Goal: Task Accomplishment & Management: Manage account settings

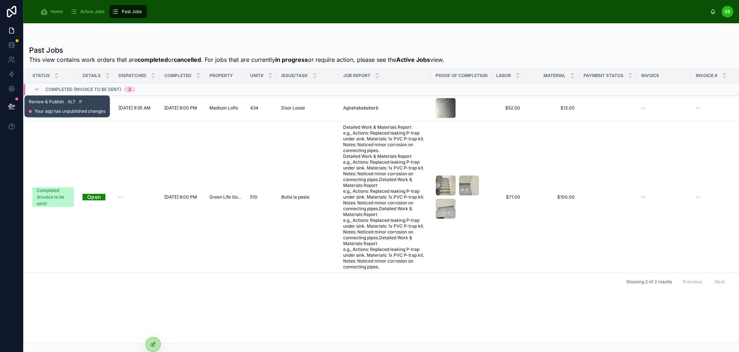
click at [12, 109] on icon at bounding box center [11, 109] width 5 height 0
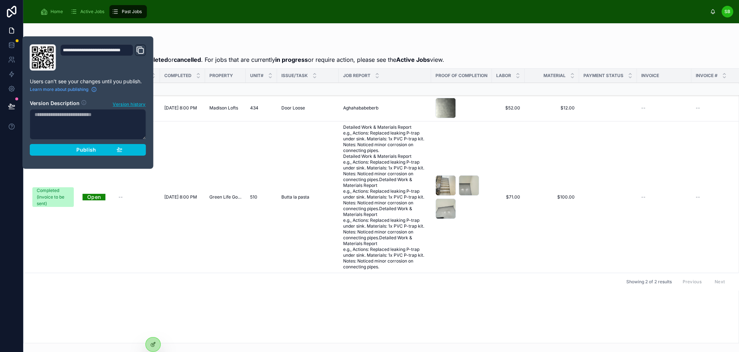
click at [96, 152] on div "Publish" at bounding box center [87, 149] width 69 height 7
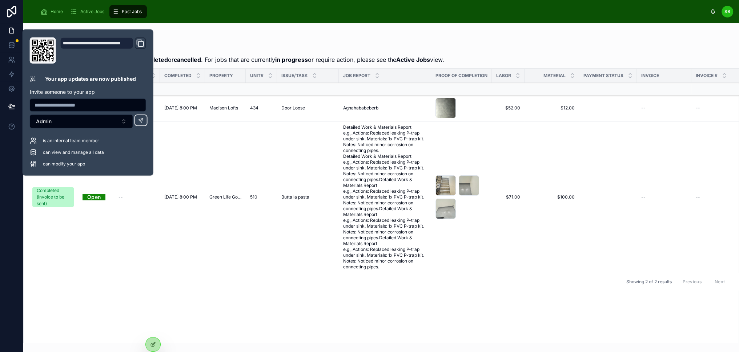
click at [198, 39] on div at bounding box center [381, 38] width 704 height 6
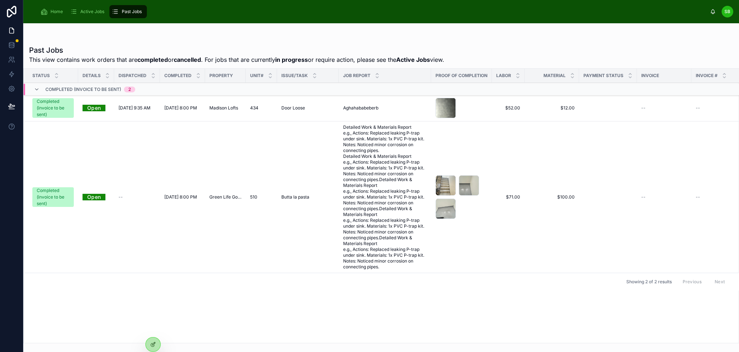
click at [92, 11] on span "Active Jobs" at bounding box center [92, 12] width 24 height 6
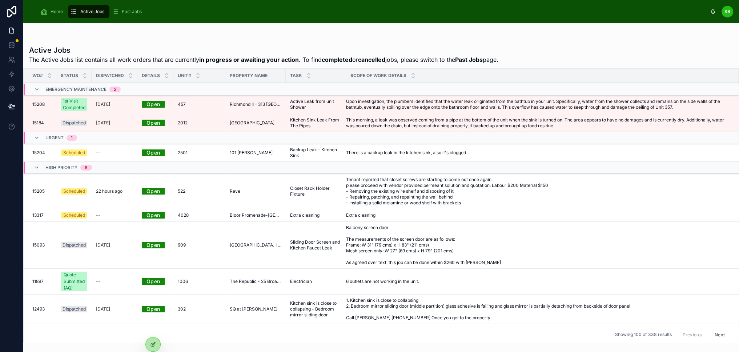
click at [156, 345] on div at bounding box center [153, 344] width 15 height 14
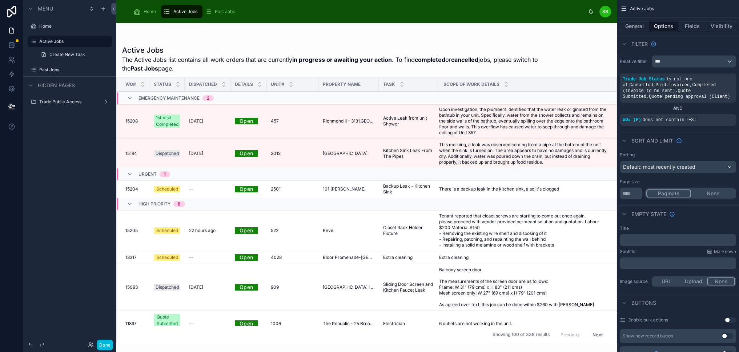
click at [691, 27] on button "Fields" at bounding box center [692, 26] width 29 height 10
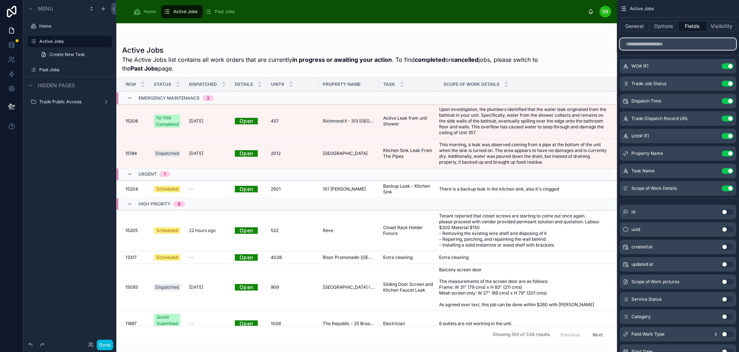
click at [656, 47] on input "scrollable content" at bounding box center [678, 44] width 116 height 12
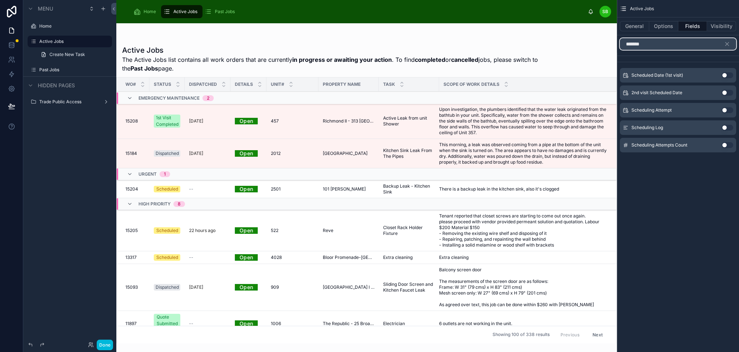
type input "*******"
click at [732, 75] on button "Use setting" at bounding box center [728, 75] width 12 height 6
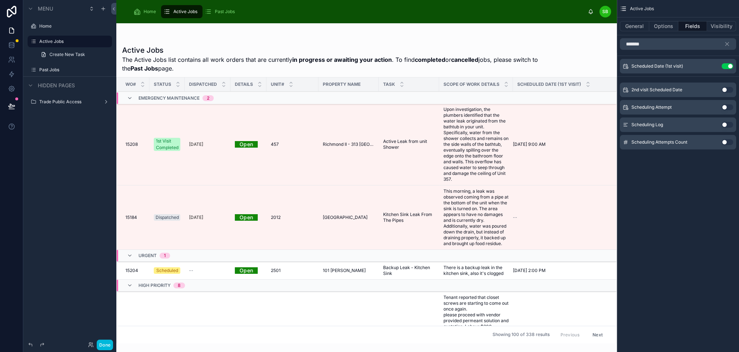
click at [732, 67] on button "Use setting" at bounding box center [728, 66] width 12 height 6
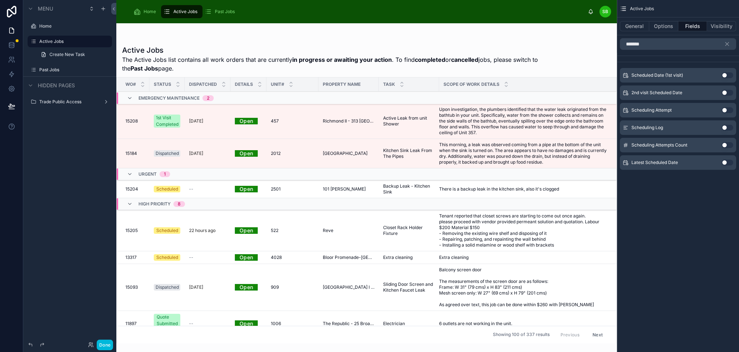
click at [733, 163] on button "Use setting" at bounding box center [728, 163] width 12 height 6
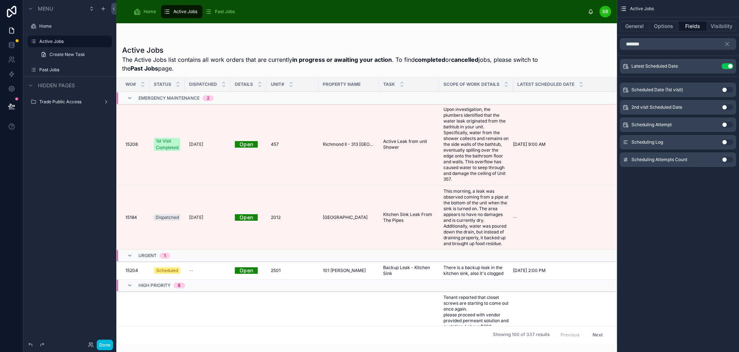
click at [660, 28] on button "Options" at bounding box center [663, 26] width 29 height 10
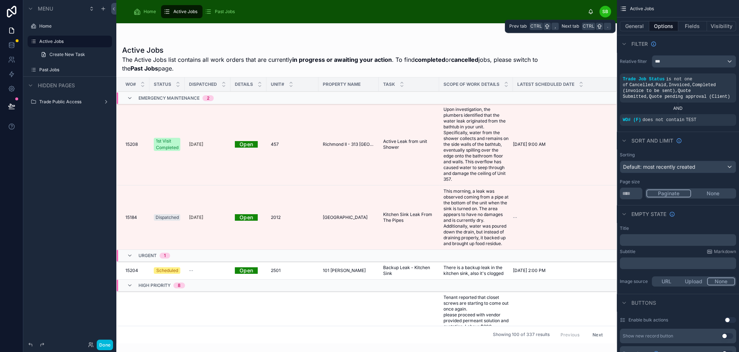
click at [696, 25] on button "Fields" at bounding box center [692, 26] width 29 height 10
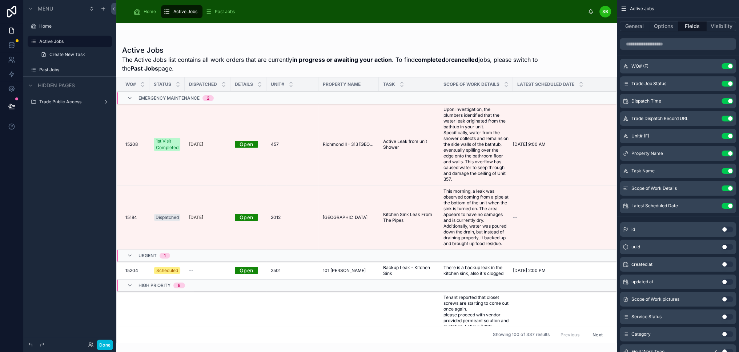
click at [0, 0] on icon "scrollable content" at bounding box center [0, 0] width 0 height 0
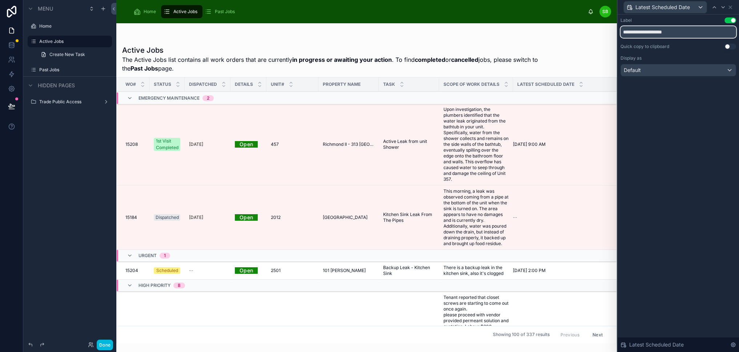
click at [650, 33] on input "**********" at bounding box center [678, 32] width 116 height 12
click at [644, 31] on input "**********" at bounding box center [678, 32] width 116 height 12
click at [685, 33] on input "**********" at bounding box center [678, 32] width 116 height 12
type input "**********"
click at [678, 90] on div "**********" at bounding box center [678, 54] width 121 height 79
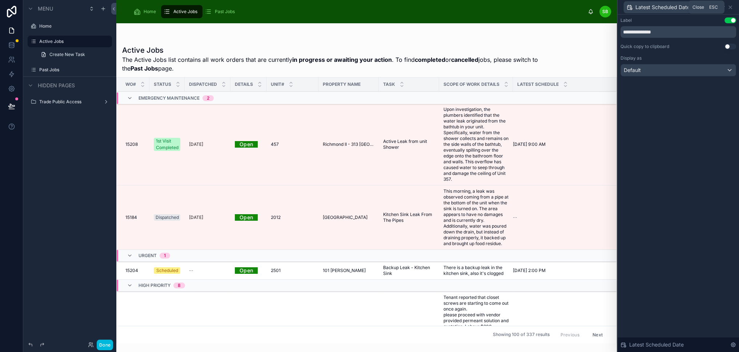
click at [733, 7] on icon at bounding box center [730, 7] width 6 height 6
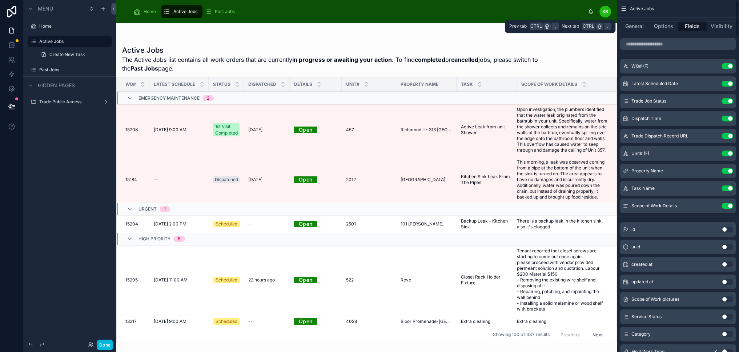
click at [675, 27] on button "Options" at bounding box center [663, 26] width 29 height 10
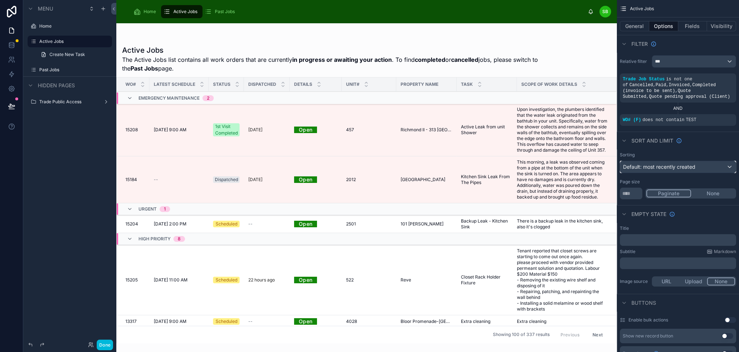
click at [695, 166] on span "Default: most recently created" at bounding box center [659, 167] width 72 height 6
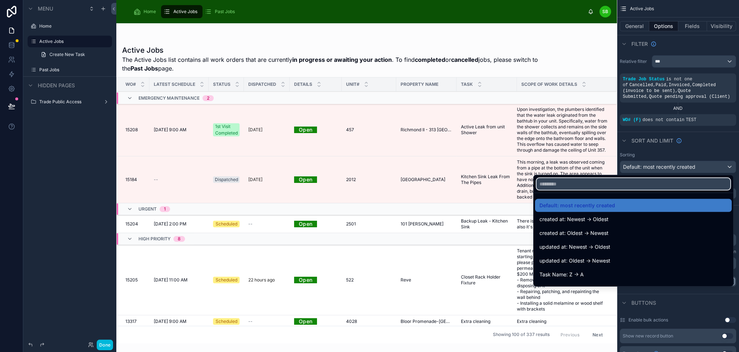
click at [608, 184] on input "text" at bounding box center [634, 184] width 194 height 12
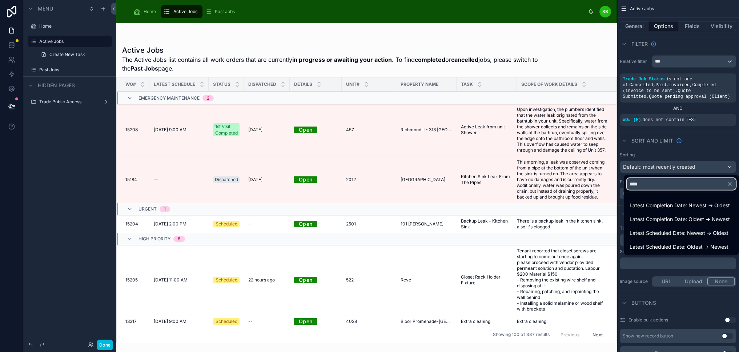
type input "****"
click at [684, 245] on span "Latest Scheduled Date: Oldest -> Newest" at bounding box center [679, 246] width 99 height 9
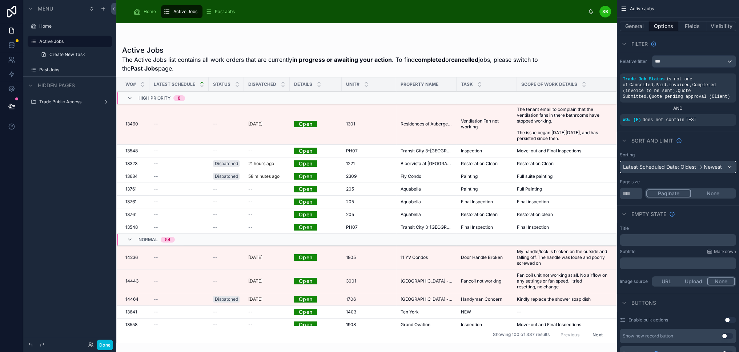
click at [720, 166] on div "Latest Scheduled Date: Oldest -> Newest" at bounding box center [678, 167] width 116 height 12
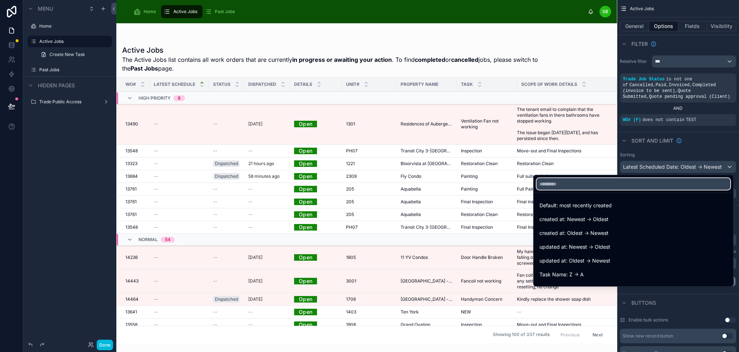
click at [618, 185] on input "text" at bounding box center [634, 184] width 194 height 12
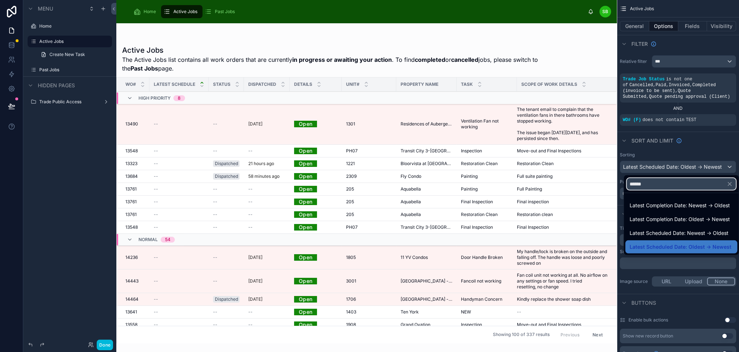
type input "******"
click at [661, 229] on span "Latest Scheduled Date: Newest -> Oldest" at bounding box center [679, 233] width 99 height 9
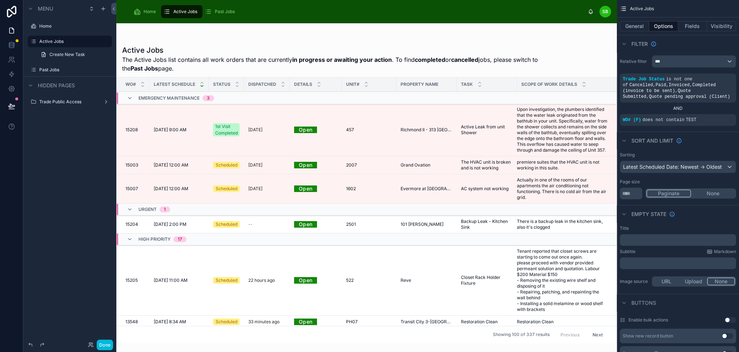
scroll to position [18, 0]
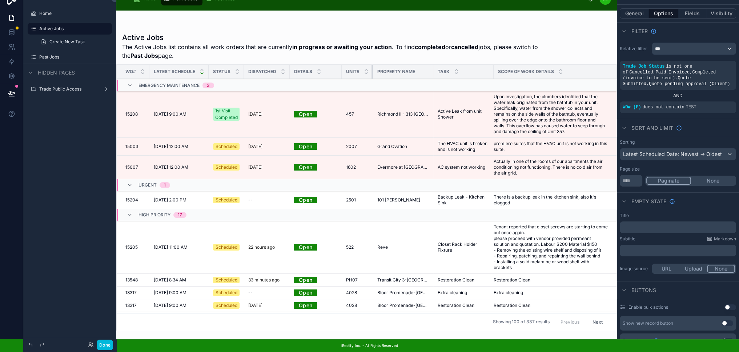
drag, startPoint x: 394, startPoint y: 62, endPoint x: 350, endPoint y: 63, distance: 43.6
click at [350, 65] on th "Unit#" at bounding box center [357, 72] width 31 height 14
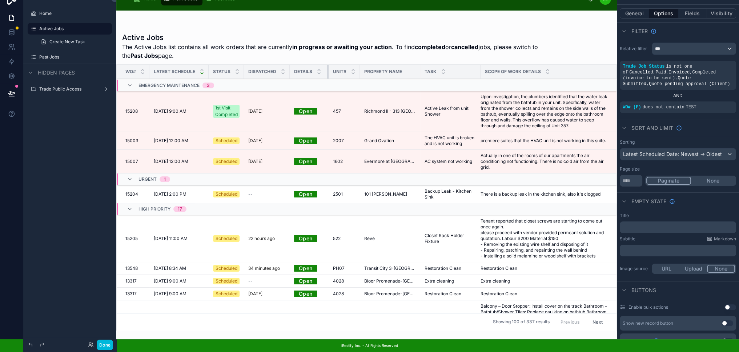
drag, startPoint x: 340, startPoint y: 64, endPoint x: 327, endPoint y: 63, distance: 13.2
click at [327, 65] on div at bounding box center [328, 72] width 3 height 14
click at [692, 8] on button "Fields" at bounding box center [692, 13] width 29 height 10
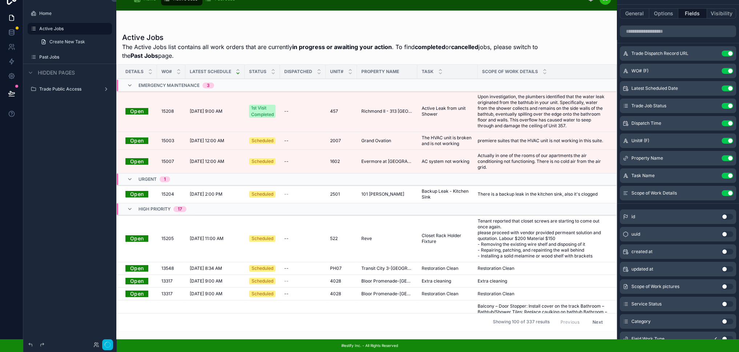
scroll to position [0, 0]
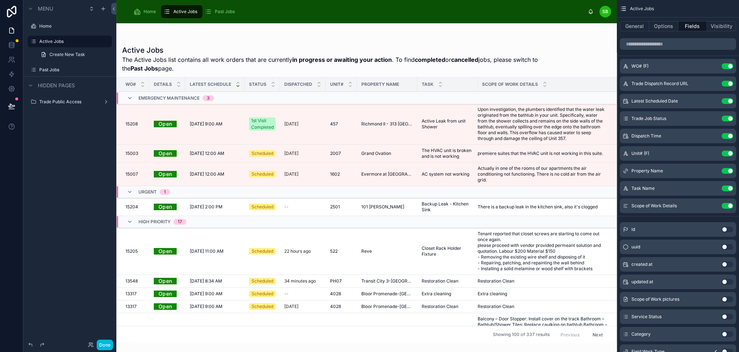
click at [0, 0] on icon "scrollable content" at bounding box center [0, 0] width 0 height 0
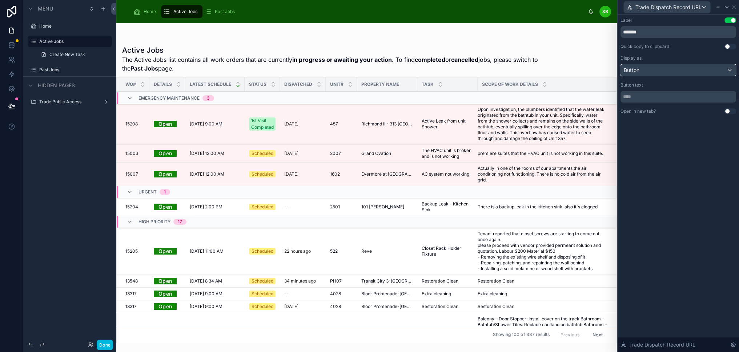
click at [707, 69] on div "Button" at bounding box center [678, 70] width 115 height 12
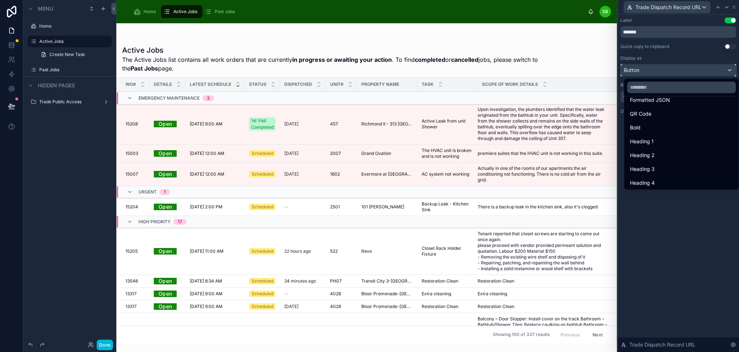
scroll to position [79, 0]
click at [700, 225] on div at bounding box center [678, 176] width 121 height 352
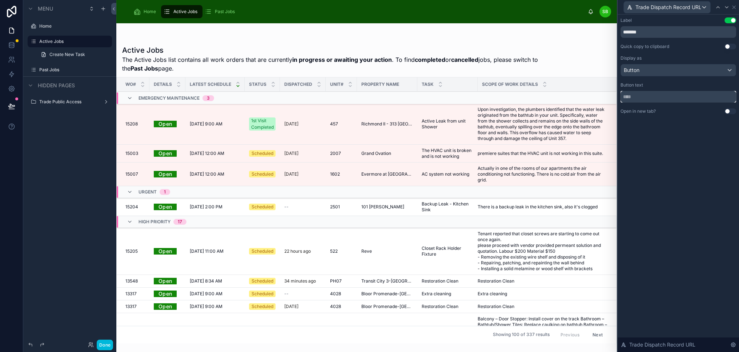
click at [712, 97] on input "text" at bounding box center [678, 97] width 116 height 12
click at [697, 140] on div "Label Use setting ******* Quick copy to clipboard Use setting Display as Button…" at bounding box center [678, 183] width 121 height 337
click at [669, 161] on div "Label Use setting ******* Quick copy to clipboard Use setting Display as Button…" at bounding box center [678, 183] width 121 height 337
click at [145, 11] on span "Home" at bounding box center [150, 12] width 12 height 6
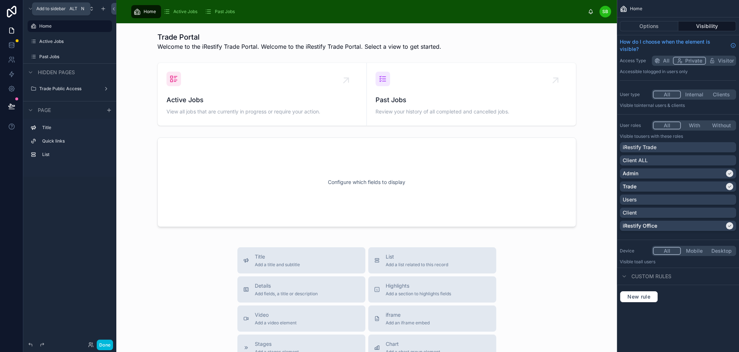
click at [104, 8] on icon "scrollable content" at bounding box center [103, 9] width 6 height 6
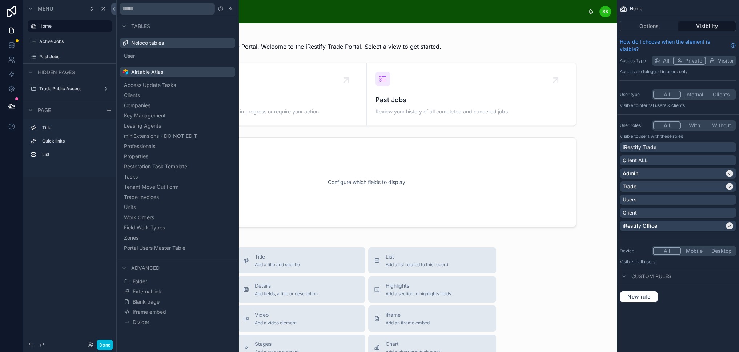
click at [257, 35] on div at bounding box center [366, 41] width 489 height 25
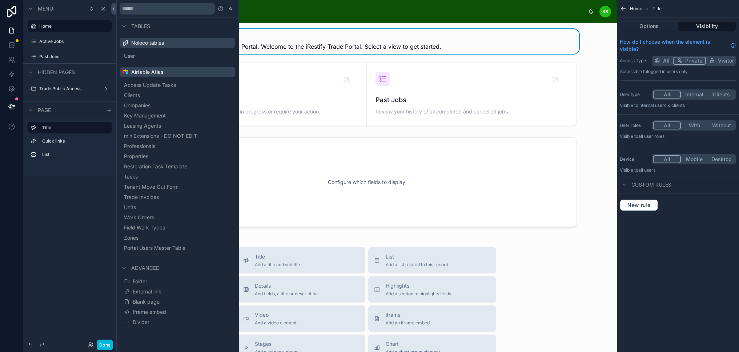
click at [302, 21] on div "Home Active Jobs Past Jobs SB [PERSON_NAME]" at bounding box center [366, 11] width 501 height 23
click at [231, 7] on icon at bounding box center [231, 9] width 6 height 6
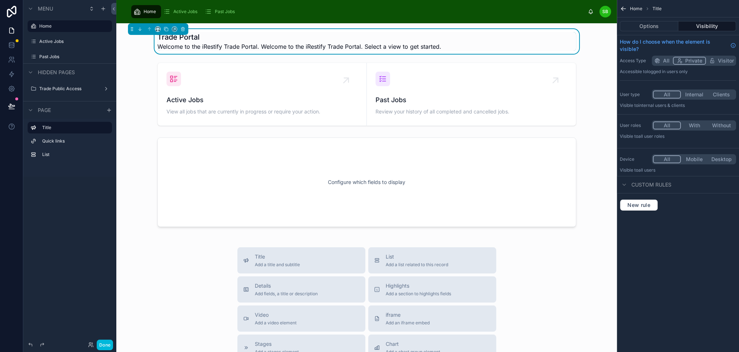
click at [63, 41] on label "Active Jobs" at bounding box center [73, 42] width 68 height 6
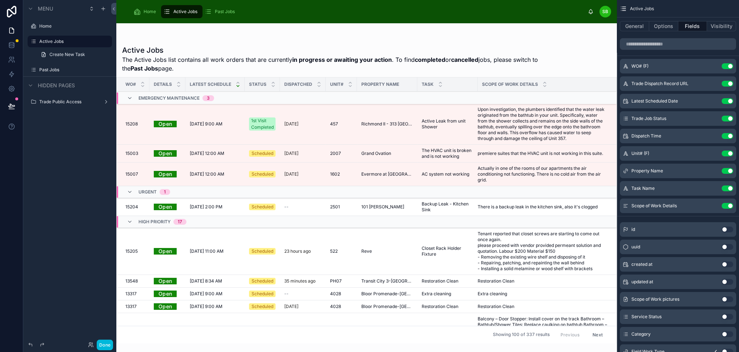
click at [0, 0] on icon "scrollable content" at bounding box center [0, 0] width 0 height 0
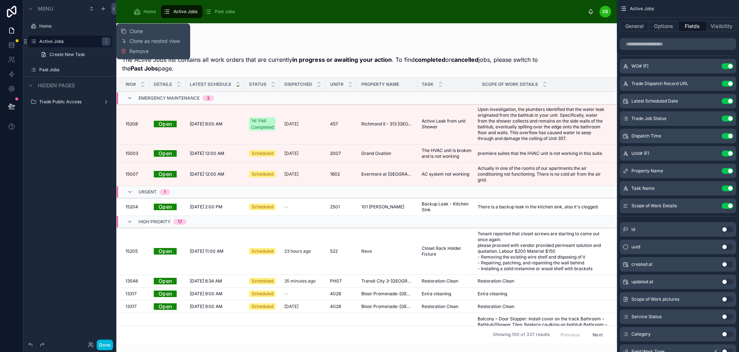
click at [151, 33] on div "Clone Clone as nested view Remove" at bounding box center [153, 42] width 65 height 30
click at [138, 32] on span "Clone" at bounding box center [135, 31] width 13 height 7
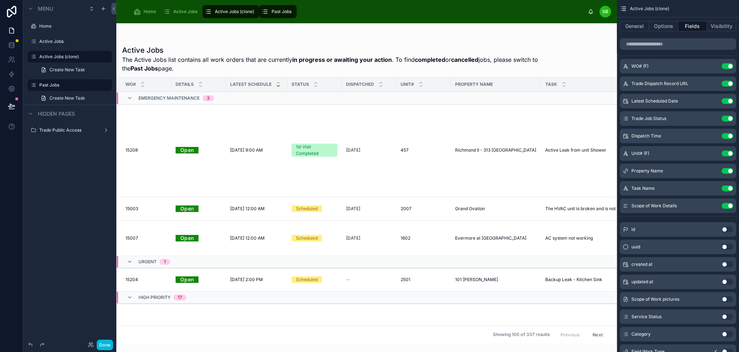
click at [0, 0] on icon "scrollable content" at bounding box center [0, 0] width 0 height 0
click at [68, 58] on input "**********" at bounding box center [63, 56] width 49 height 9
click at [59, 56] on input "**********" at bounding box center [63, 56] width 49 height 9
click at [71, 56] on input "**********" at bounding box center [63, 56] width 49 height 9
type input "*"
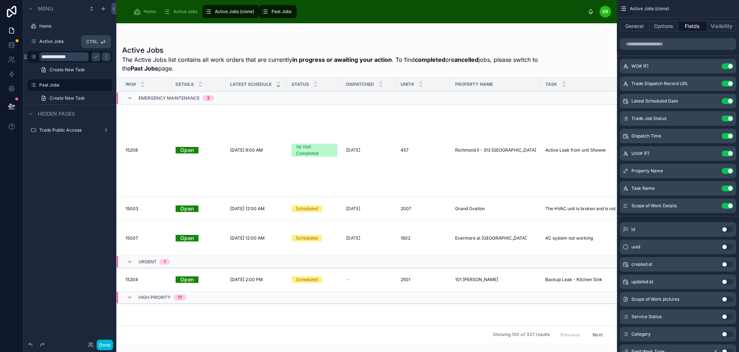
type input "**********"
click at [95, 57] on icon "scrollable content" at bounding box center [96, 57] width 4 height 3
click at [250, 37] on div at bounding box center [366, 187] width 501 height 329
click at [237, 12] on span "Calendar View" at bounding box center [230, 12] width 30 height 6
click at [0, 0] on icon "scrollable content" at bounding box center [0, 0] width 0 height 0
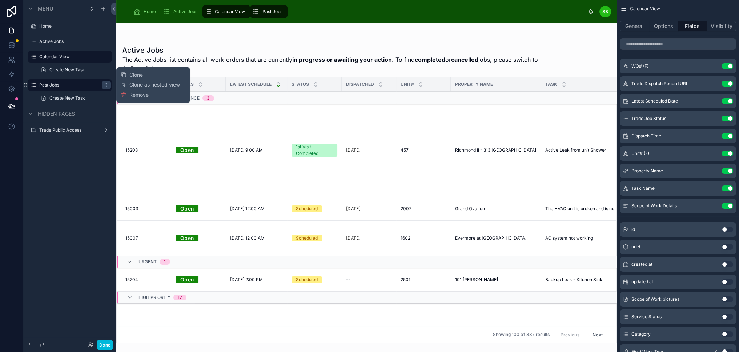
click at [223, 41] on div "Active Jobs The Active Jobs list contains all work orders that are currently in…" at bounding box center [366, 192] width 501 height 302
click at [646, 26] on button "General" at bounding box center [634, 26] width 29 height 10
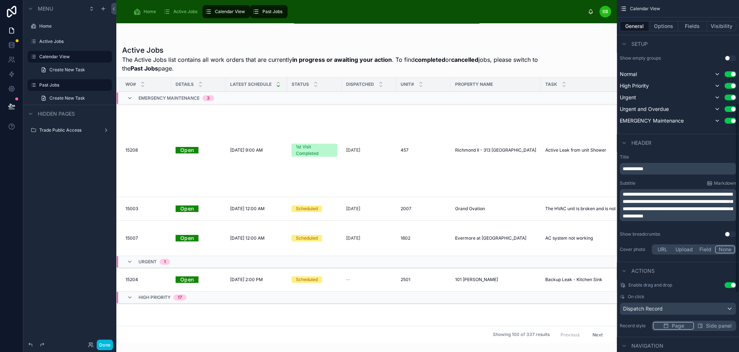
scroll to position [315, 0]
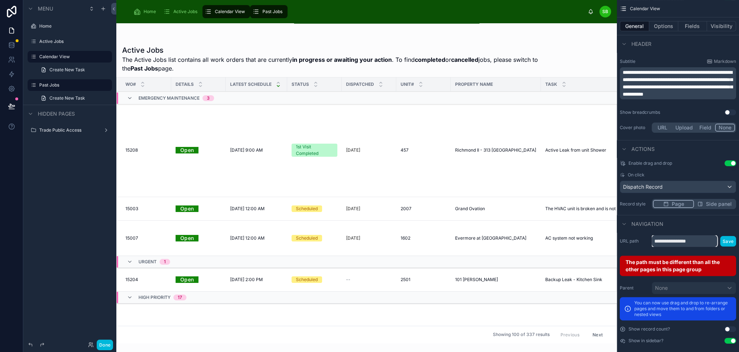
click at [705, 240] on input "**********" at bounding box center [684, 241] width 65 height 12
drag, startPoint x: 710, startPoint y: 240, endPoint x: 689, endPoint y: 240, distance: 20.7
click at [689, 240] on input "**********" at bounding box center [684, 241] width 65 height 12
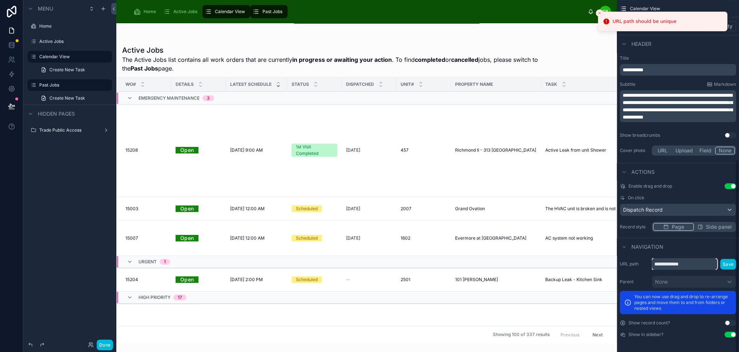
scroll to position [286, 0]
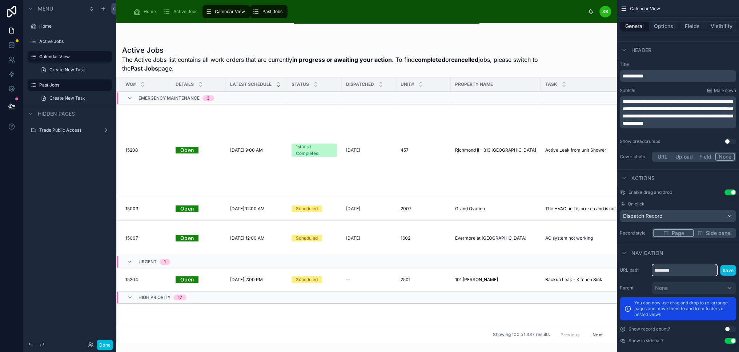
type input "********"
click at [734, 270] on button "Save" at bounding box center [728, 270] width 16 height 11
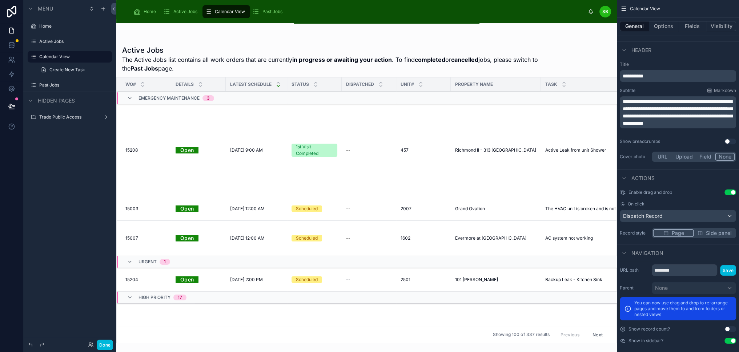
click at [686, 59] on div "**********" at bounding box center [678, 113] width 122 height 108
click at [422, 107] on td "457 457" at bounding box center [423, 150] width 55 height 93
click at [664, 34] on div "General Options Fields Visibility" at bounding box center [678, 25] width 122 height 17
click at [664, 28] on button "Options" at bounding box center [663, 26] width 29 height 10
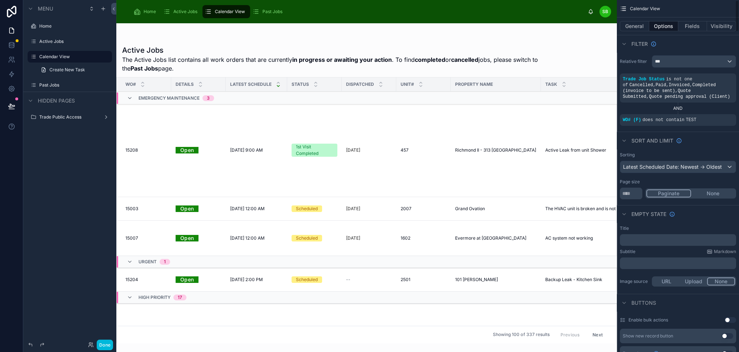
click at [641, 23] on button "General" at bounding box center [634, 26] width 29 height 10
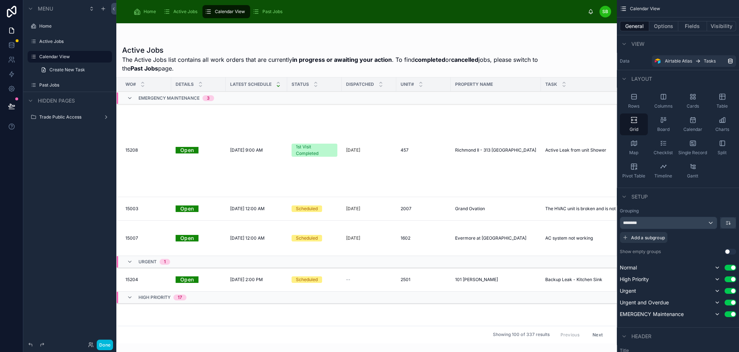
click at [698, 124] on div "Calendar" at bounding box center [693, 124] width 28 height 22
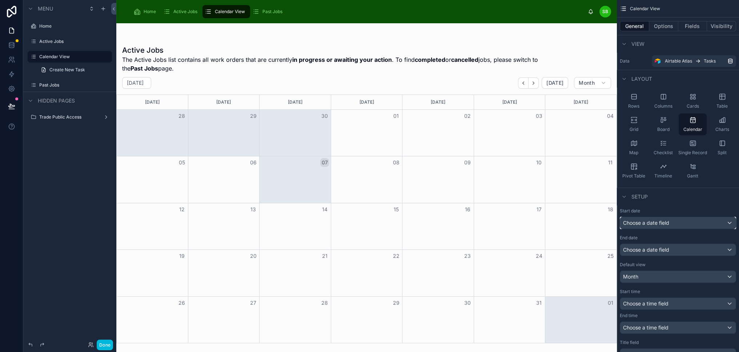
click at [689, 222] on div "Choose a date field" at bounding box center [678, 223] width 116 height 12
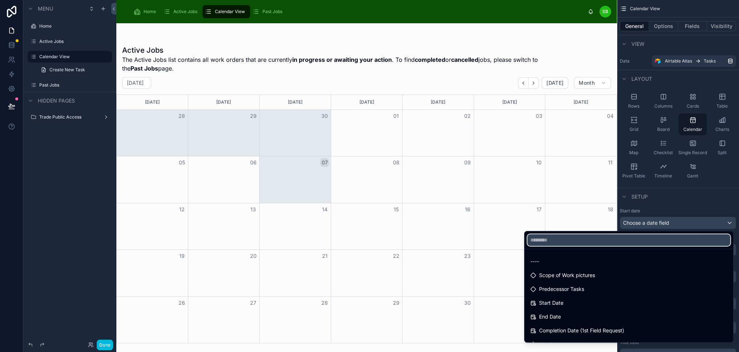
click at [591, 241] on input "text" at bounding box center [628, 240] width 203 height 12
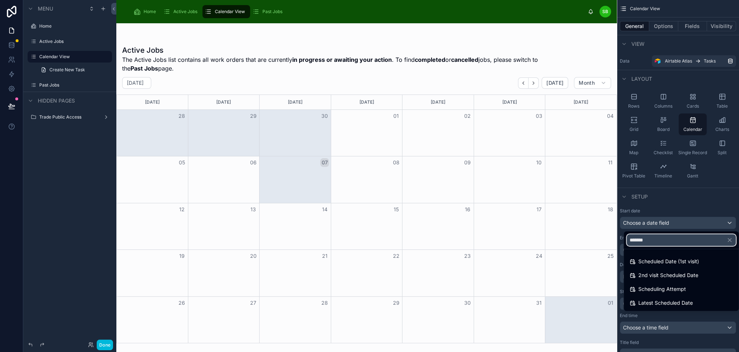
type input "*******"
click at [675, 259] on span "Scheduled Date (1st visit)" at bounding box center [668, 261] width 61 height 9
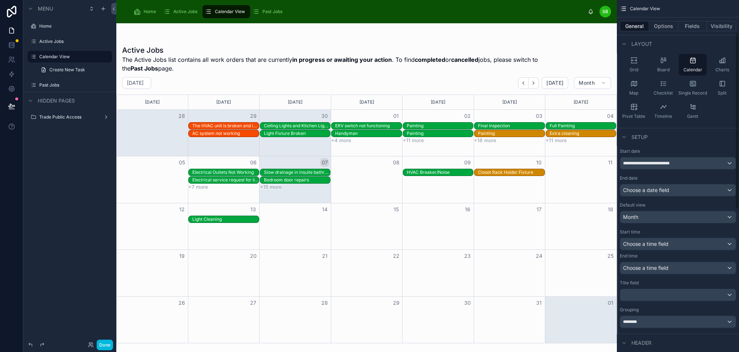
scroll to position [73, 0]
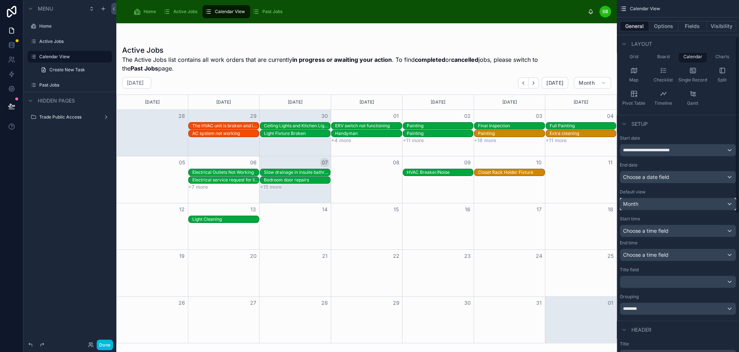
click at [688, 205] on div "Month" at bounding box center [678, 204] width 116 height 12
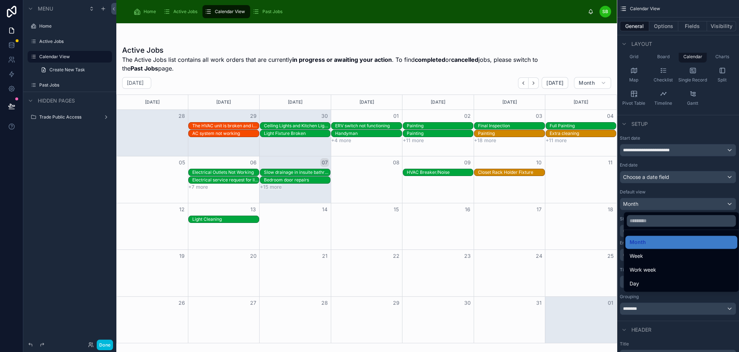
click at [667, 256] on div "Week" at bounding box center [681, 256] width 103 height 9
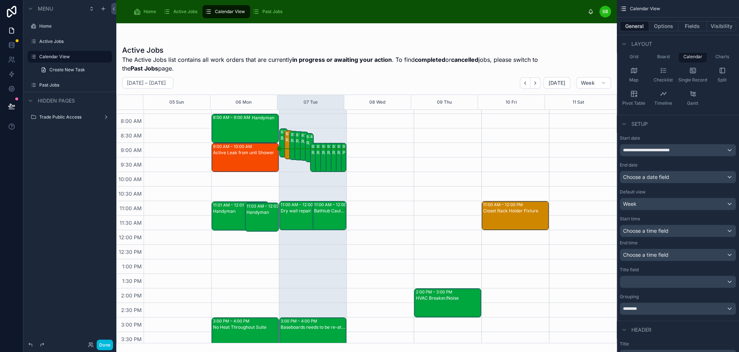
scroll to position [218, 0]
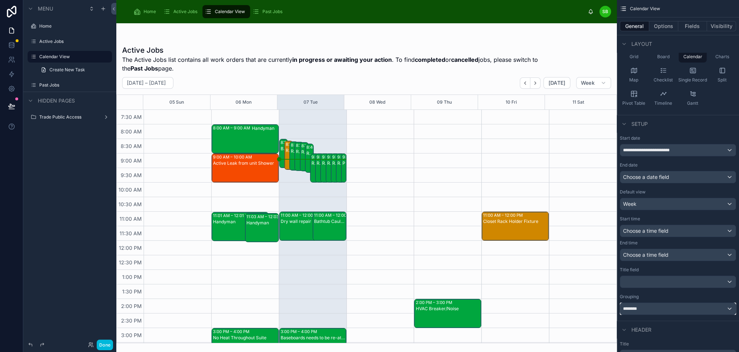
click at [678, 308] on div "********" at bounding box center [678, 309] width 116 height 12
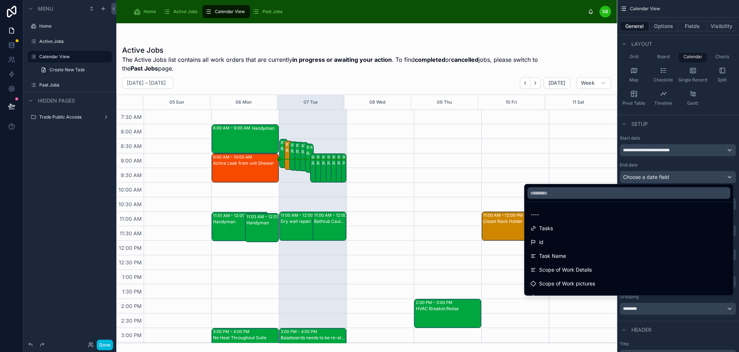
click at [592, 219] on div "----" at bounding box center [628, 214] width 197 height 9
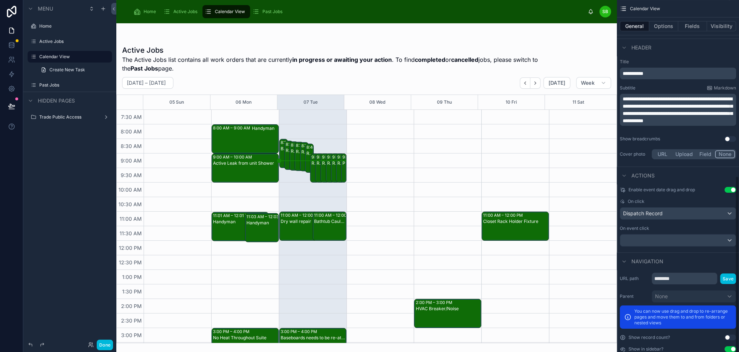
scroll to position [362, 0]
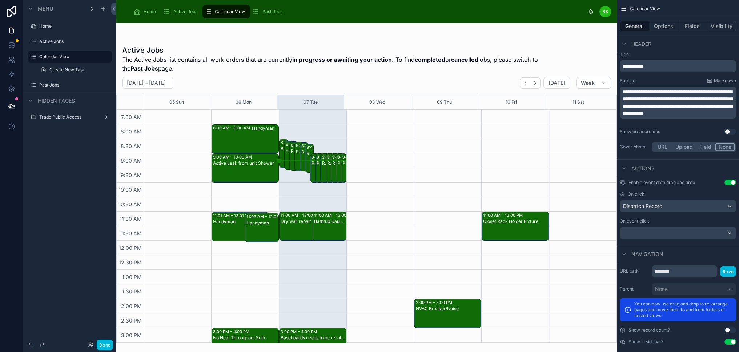
click at [669, 24] on button "Options" at bounding box center [663, 26] width 29 height 10
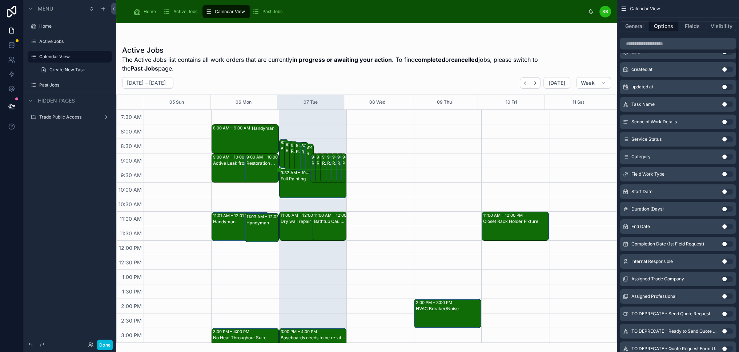
scroll to position [509, 0]
click at [363, 84] on div "[DATE] – [DATE] [DATE] Week" at bounding box center [366, 83] width 501 height 12
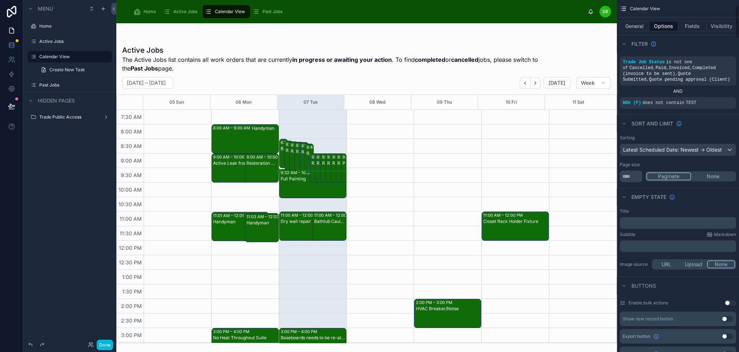
scroll to position [0, 0]
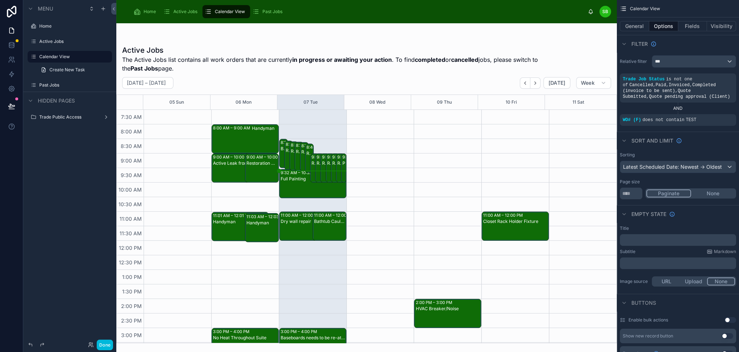
click at [699, 26] on button "Fields" at bounding box center [692, 26] width 29 height 10
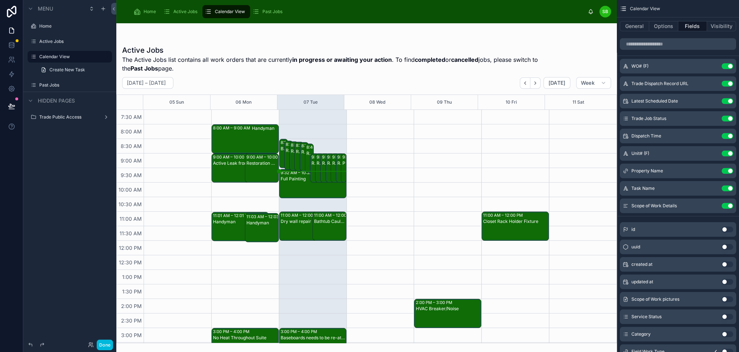
click at [241, 135] on div "8:00 AM – 9:00 AM Handyman" at bounding box center [245, 139] width 67 height 28
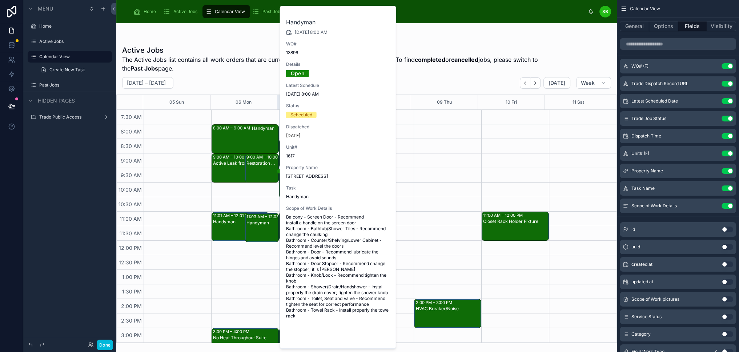
click at [381, 338] on button "Open" at bounding box center [375, 336] width 32 height 12
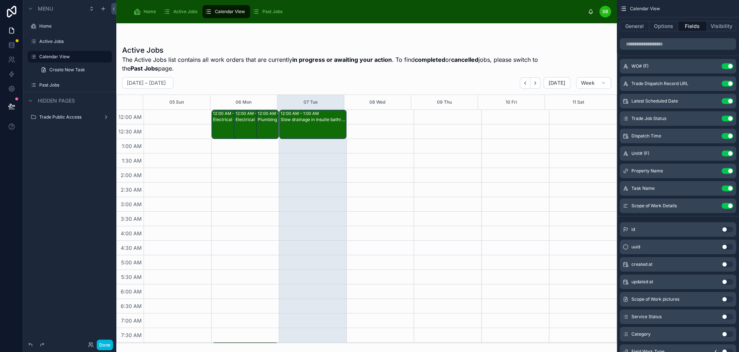
click at [313, 126] on div "Slow drainage in insuite bathroom" at bounding box center [313, 130] width 65 height 28
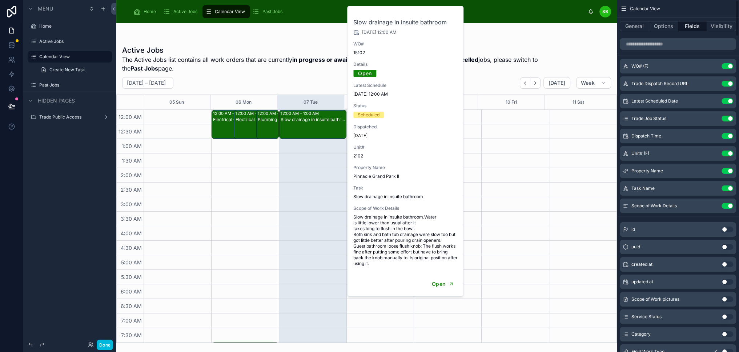
click at [733, 81] on button "Use setting" at bounding box center [728, 84] width 12 height 6
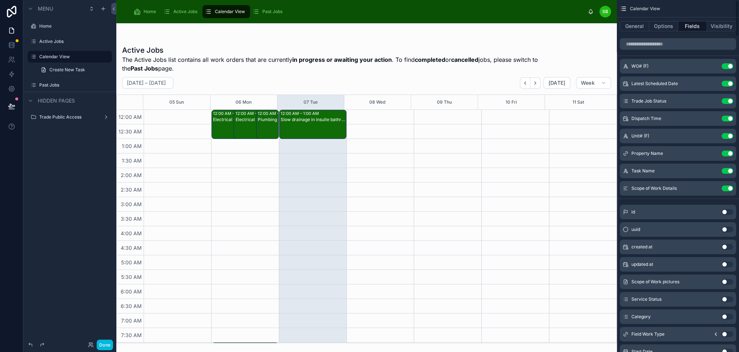
click at [324, 122] on div "Slow drainage in insuite bathroom" at bounding box center [313, 130] width 65 height 28
click at [0, 0] on icon "scrollable content" at bounding box center [0, 0] width 0 height 0
click at [304, 125] on div "Slow drainage in insuite bathroom" at bounding box center [313, 130] width 65 height 28
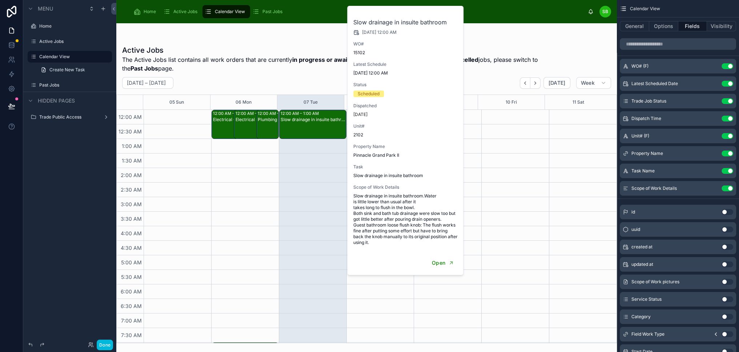
click at [733, 83] on button "Use setting" at bounding box center [728, 84] width 12 height 6
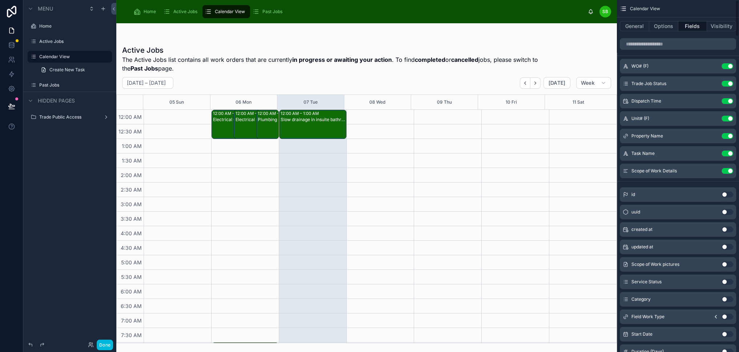
click at [299, 129] on div "Slow drainage in insuite bathroom" at bounding box center [313, 130] width 65 height 28
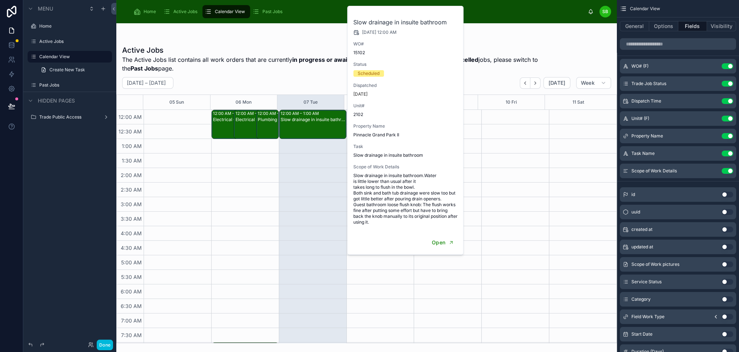
click at [313, 68] on span "The Active Jobs list contains all work orders that are currently in progress or…" at bounding box center [339, 63] width 434 height 17
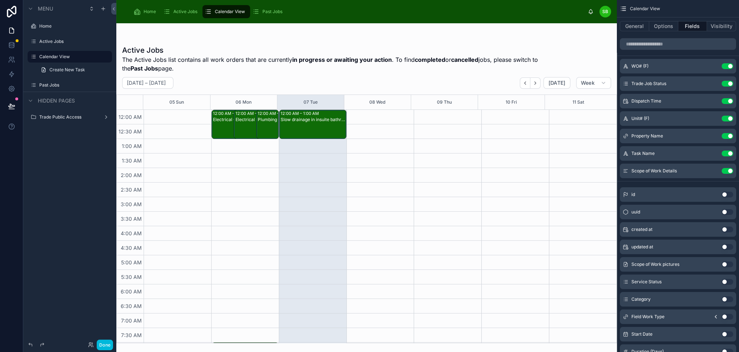
click at [673, 28] on button "Options" at bounding box center [663, 26] width 29 height 10
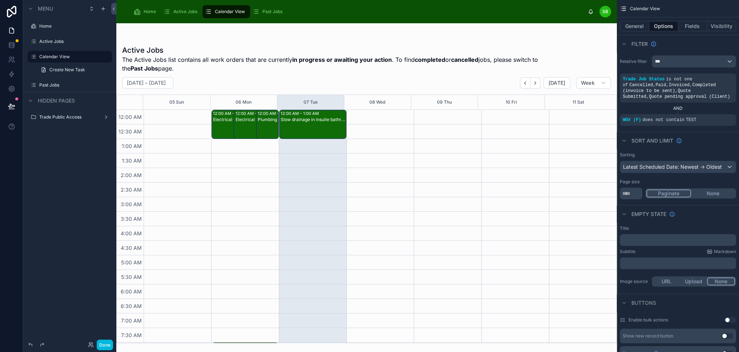
click at [727, 27] on button "Visibility" at bounding box center [721, 26] width 29 height 10
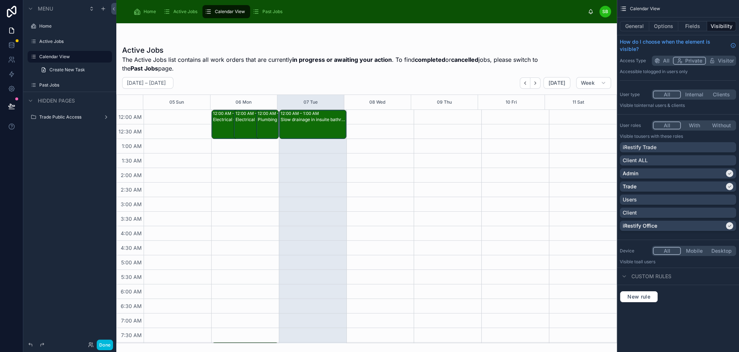
click at [695, 29] on button "Fields" at bounding box center [692, 26] width 29 height 10
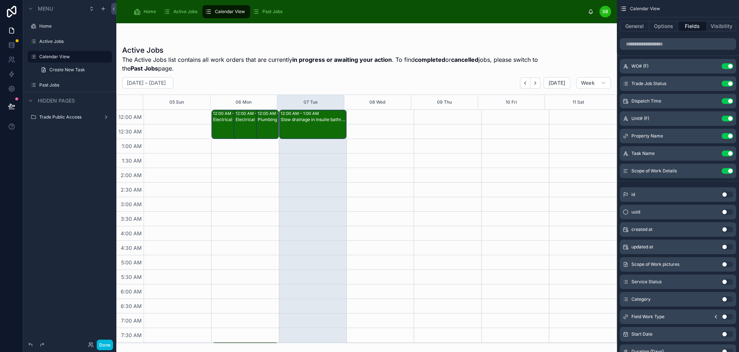
click at [726, 27] on button "Visibility" at bounding box center [721, 26] width 29 height 10
